Goal: Use online tool/utility: Use online tool/utility

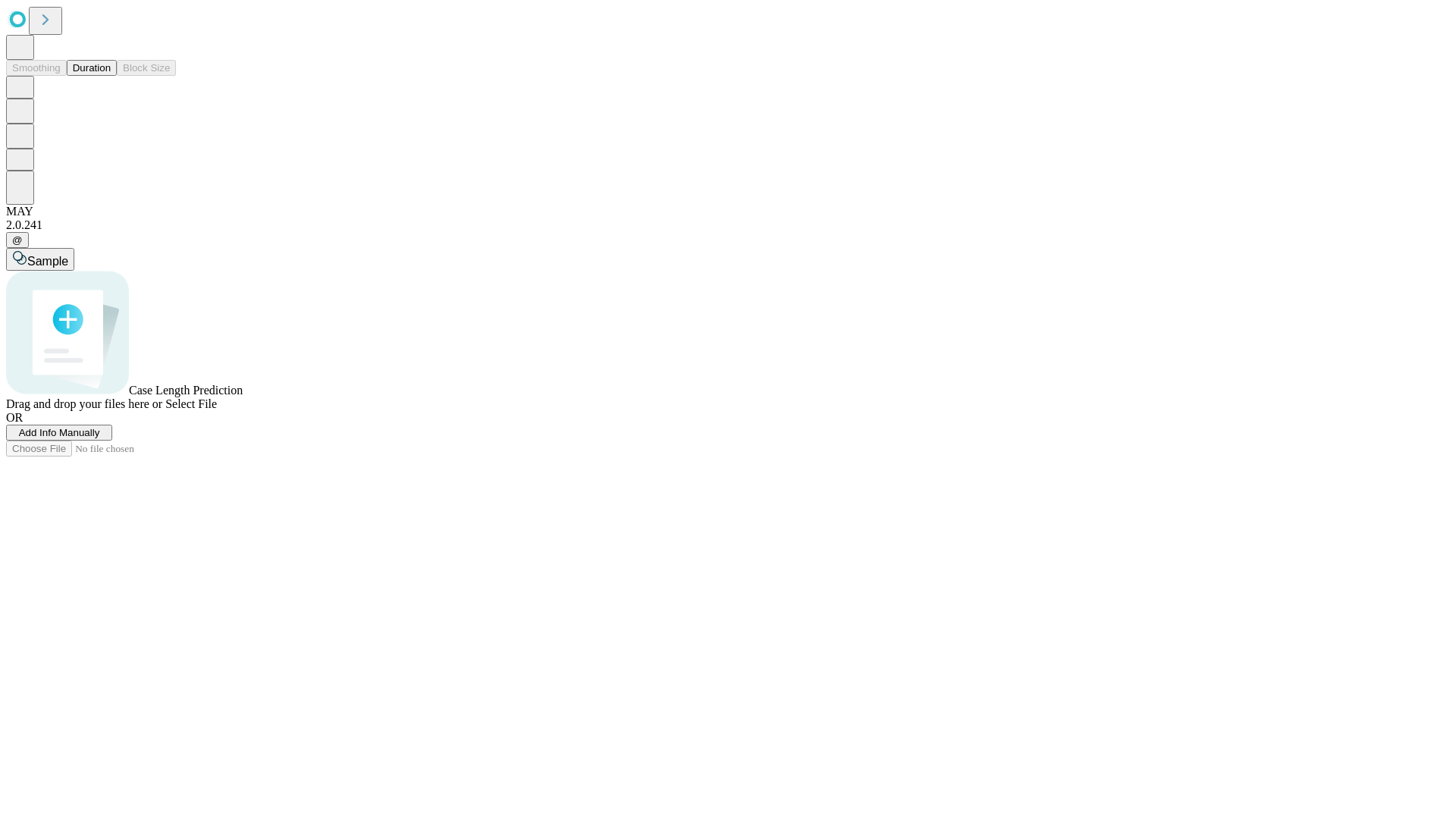
click at [111, 76] on button "Duration" at bounding box center [91, 67] width 50 height 16
click at [217, 411] on span "Select File" at bounding box center [191, 404] width 52 height 13
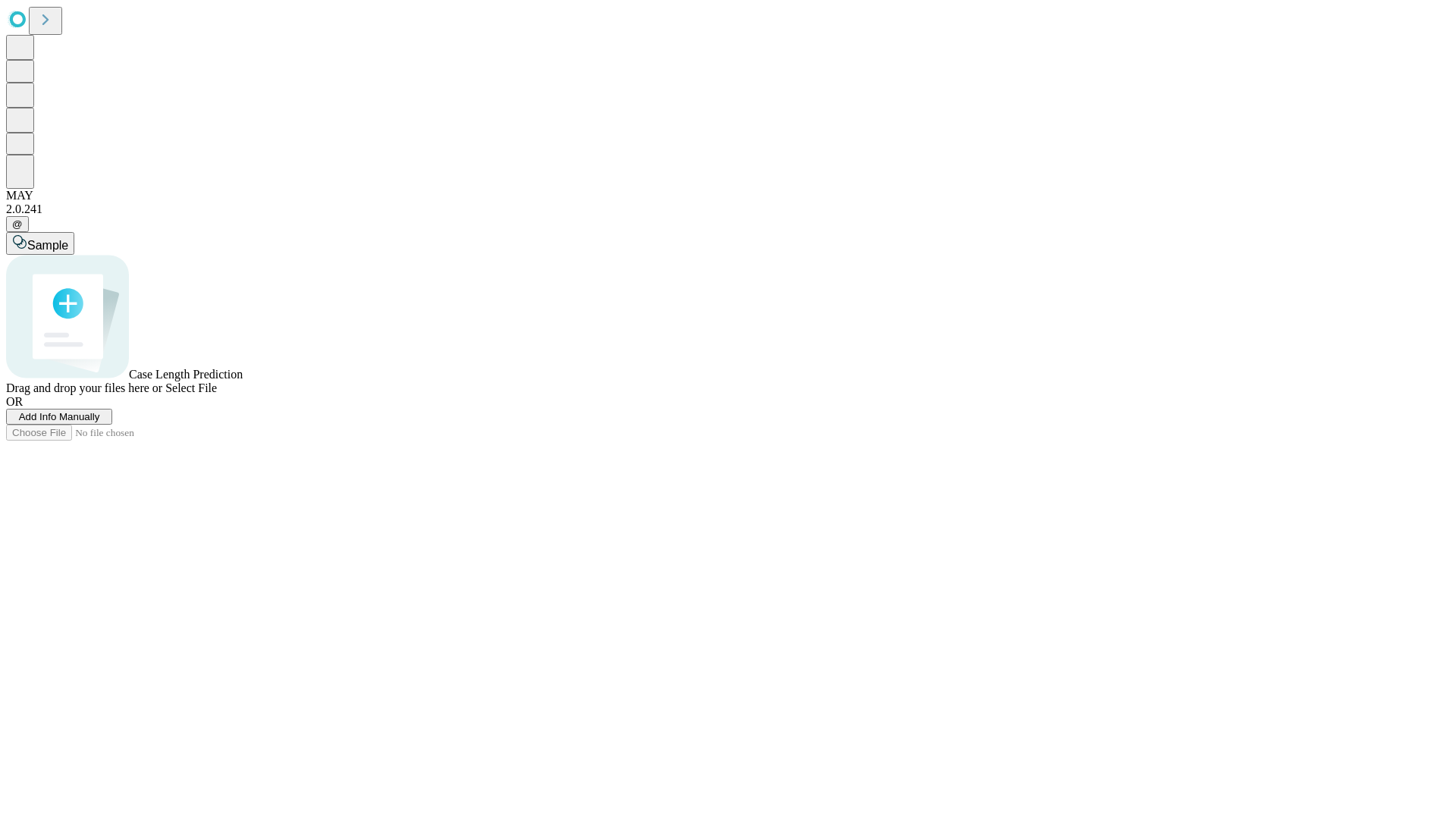
click at [217, 394] on span "Select File" at bounding box center [191, 389] width 52 height 13
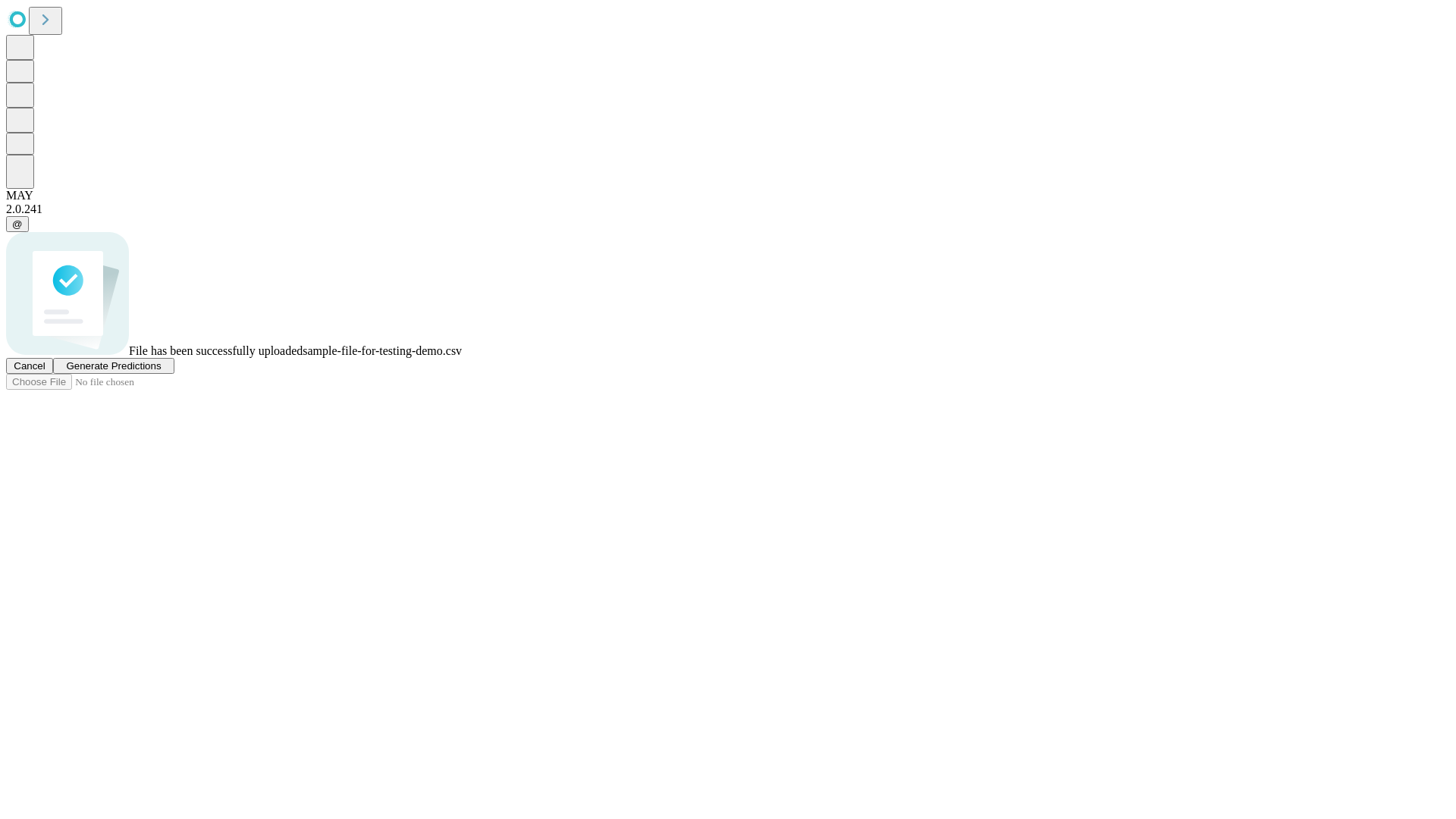
click at [161, 372] on span "Generate Predictions" at bounding box center [113, 366] width 94 height 12
